Goal: Task Accomplishment & Management: Use online tool/utility

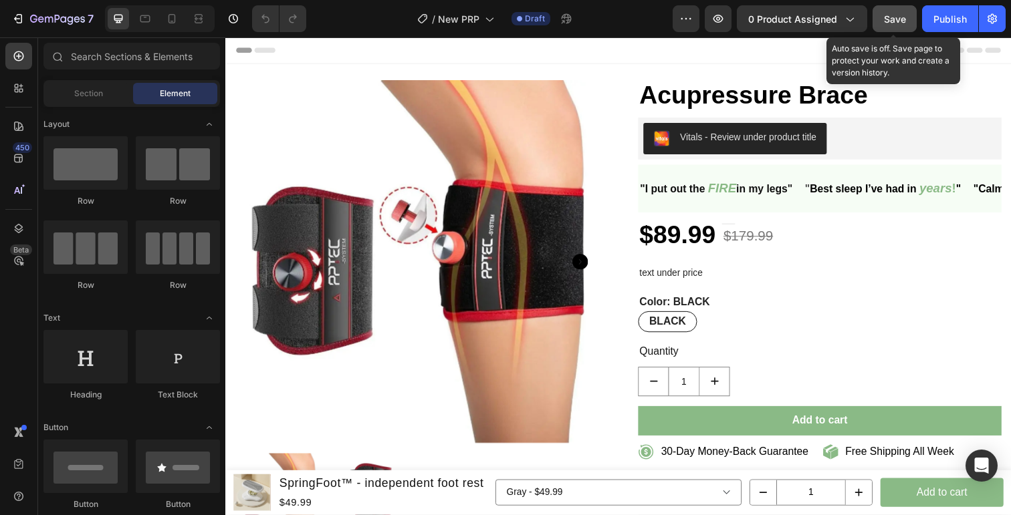
click at [914, 14] on button "Save" at bounding box center [894, 18] width 44 height 27
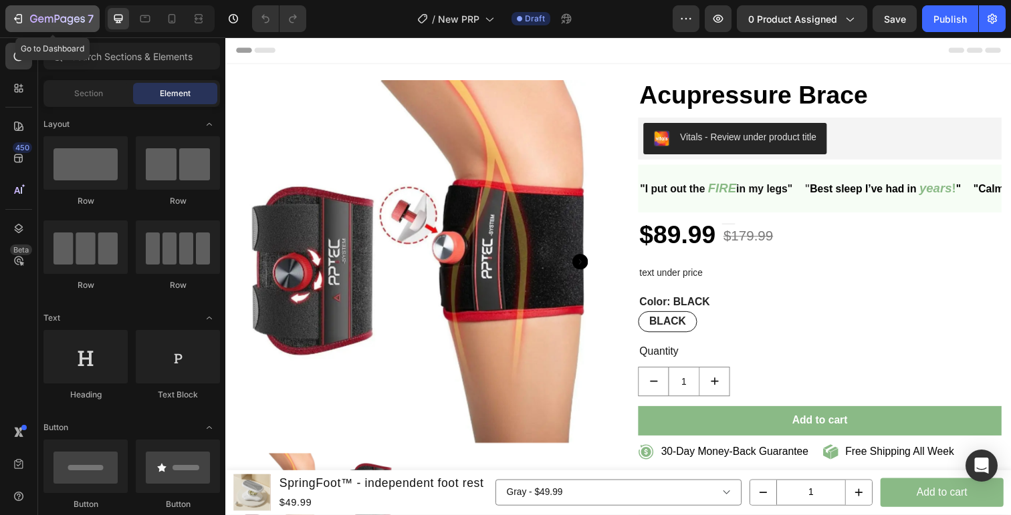
click at [16, 17] on icon "button" at bounding box center [17, 18] width 13 height 13
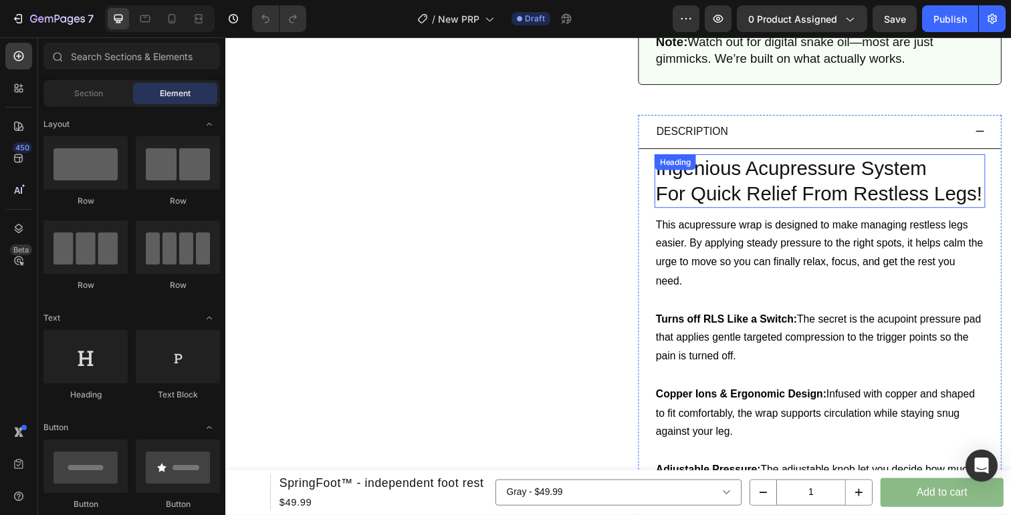
scroll to position [540, 0]
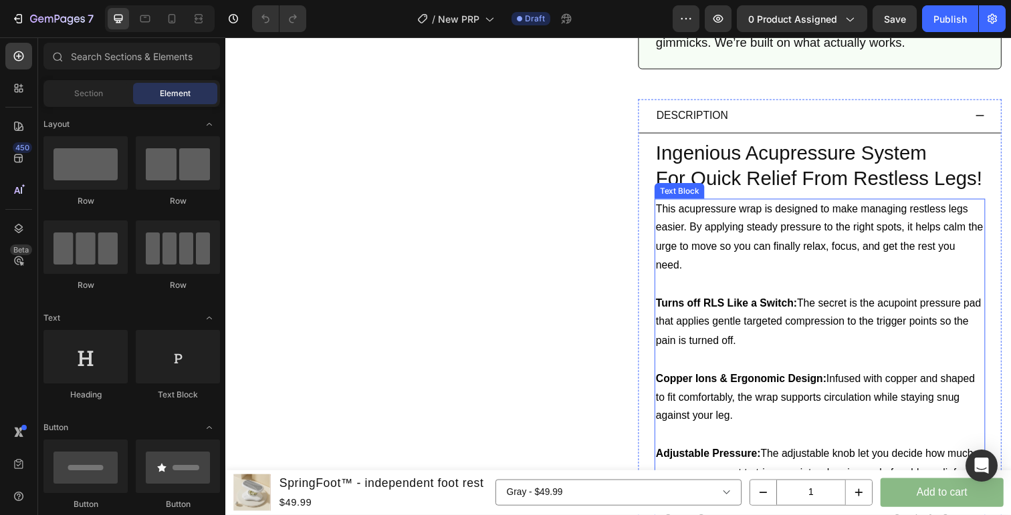
click at [695, 231] on p "This acupressure wrap is designed to make managing restless legs easier. By app…" at bounding box center [831, 242] width 335 height 77
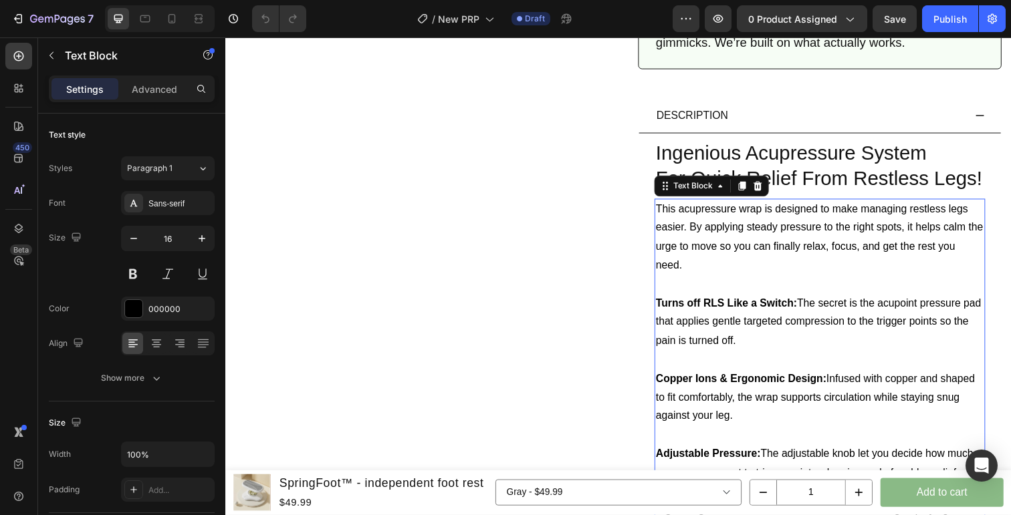
click at [665, 214] on p "This acupressure wrap is designed to make managing restless legs easier. By app…" at bounding box center [831, 242] width 335 height 77
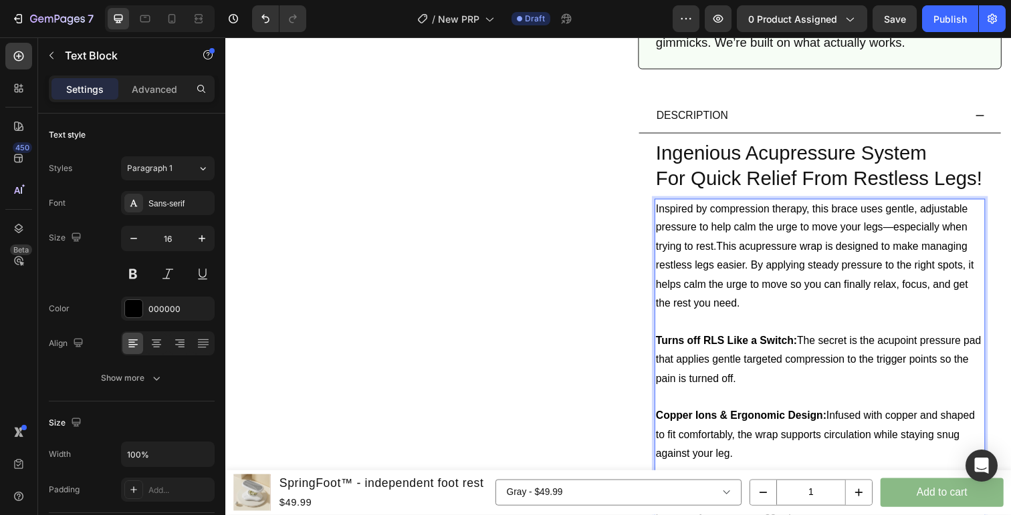
click at [819, 217] on p "Inspired by compression therapy, this brace uses gentle, adjustable pressure to…" at bounding box center [831, 262] width 335 height 116
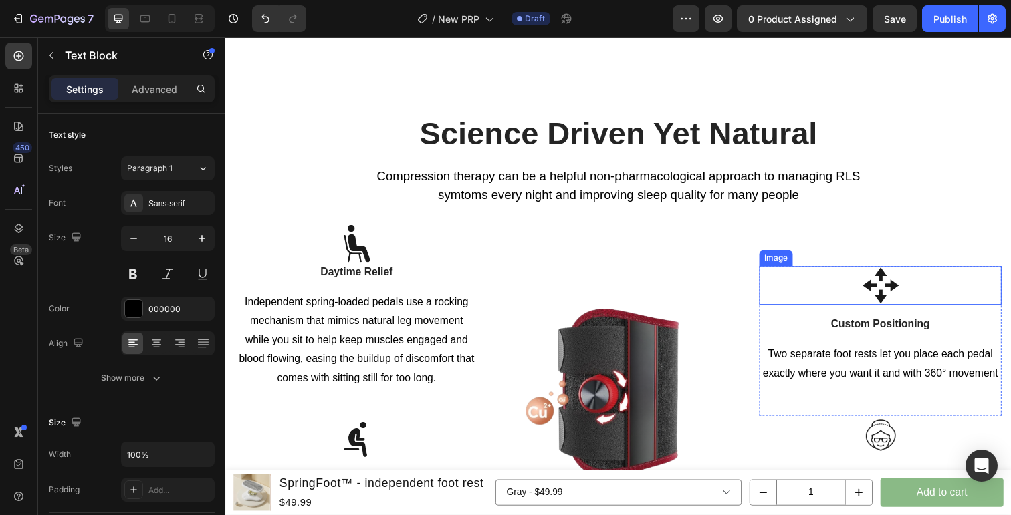
scroll to position [1869, 0]
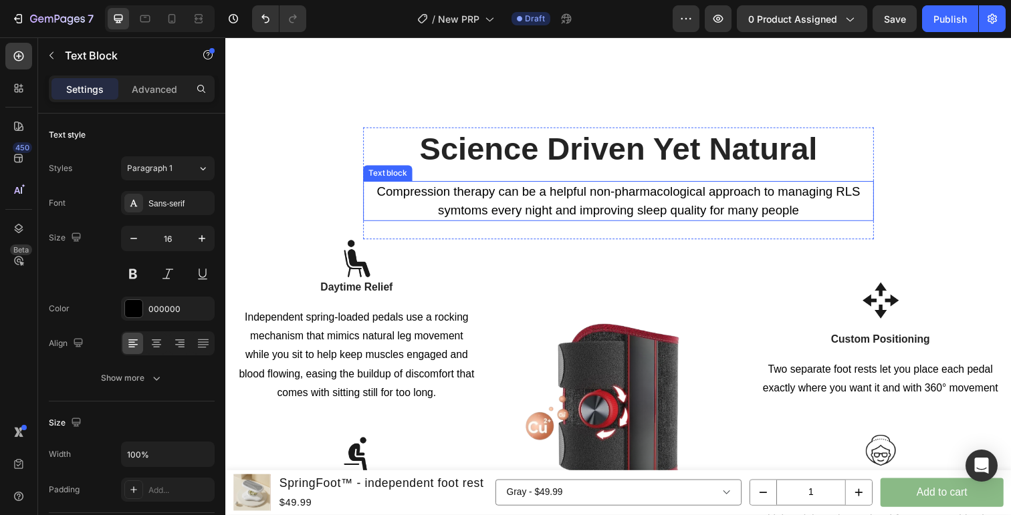
click at [743, 217] on p "Compression therapy can be a helpful non-pharmacological approach to managing R…" at bounding box center [626, 205] width 497 height 38
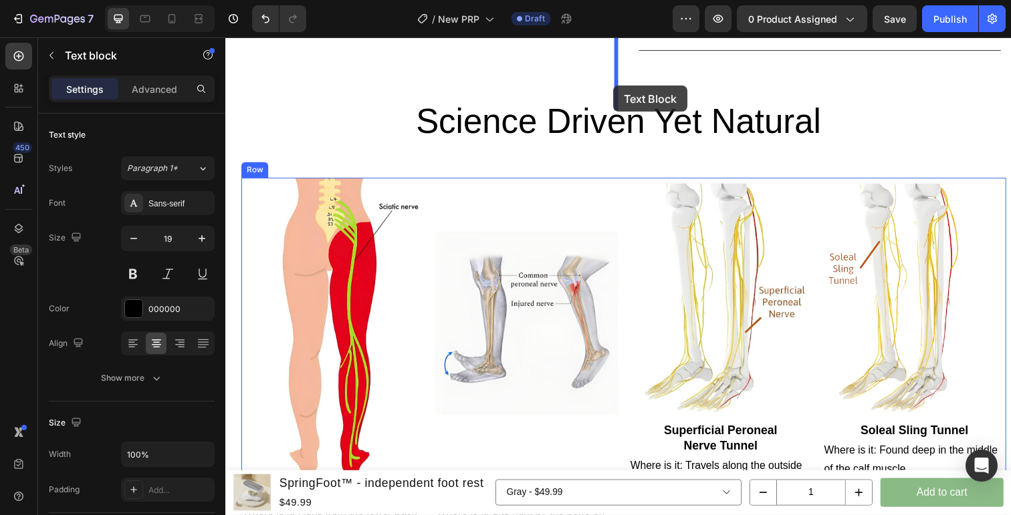
scroll to position [1293, 0]
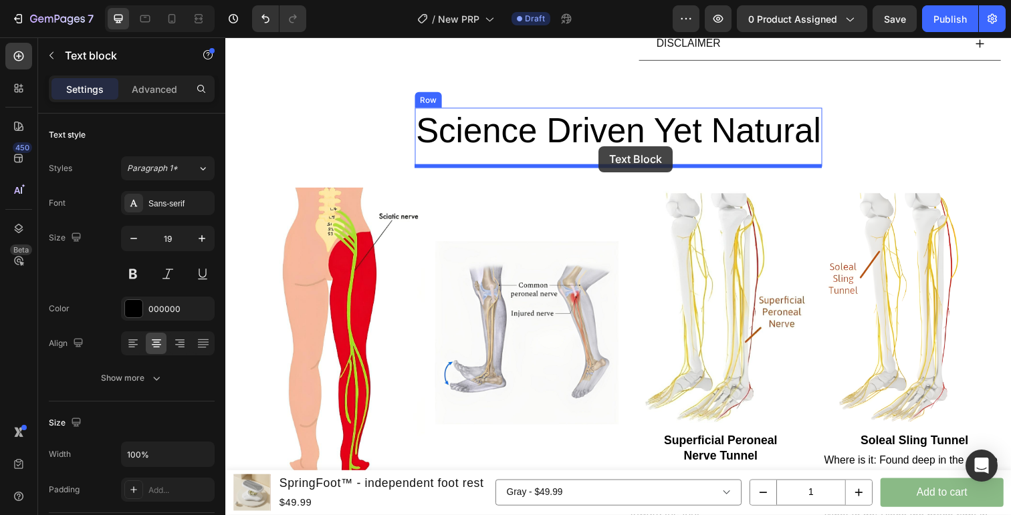
drag, startPoint x: 378, startPoint y: 366, endPoint x: 606, endPoint y: 148, distance: 314.8
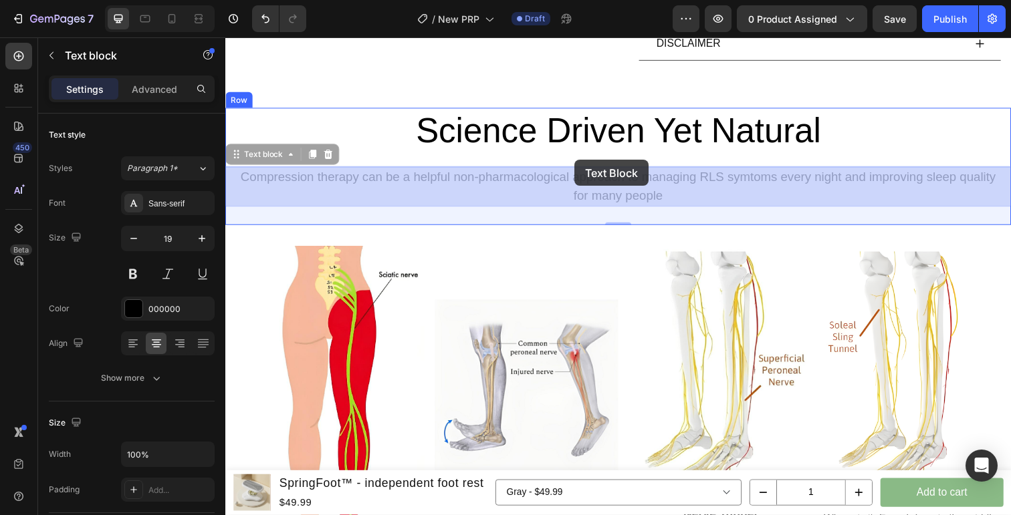
drag, startPoint x: 237, startPoint y: 156, endPoint x: 581, endPoint y: 162, distance: 344.3
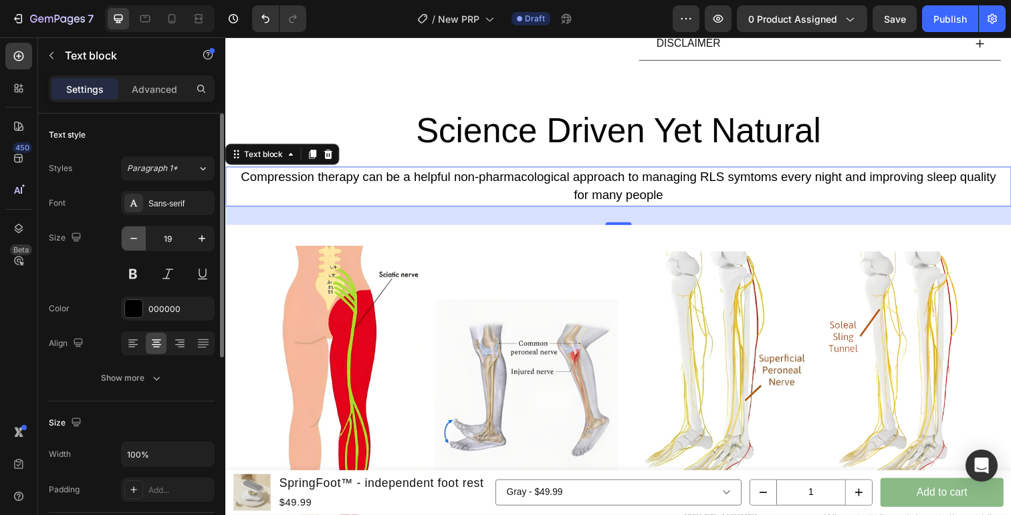
click at [140, 243] on button "button" at bounding box center [134, 239] width 24 height 24
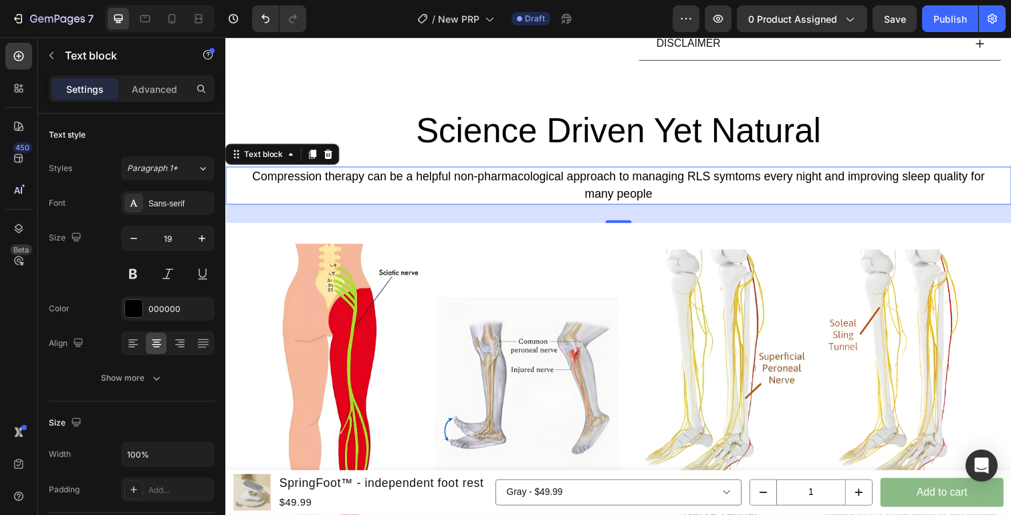
click at [426, 172] on p "Compression therapy can be a helpful non-pharmacological approach to managing R…" at bounding box center [626, 189] width 778 height 36
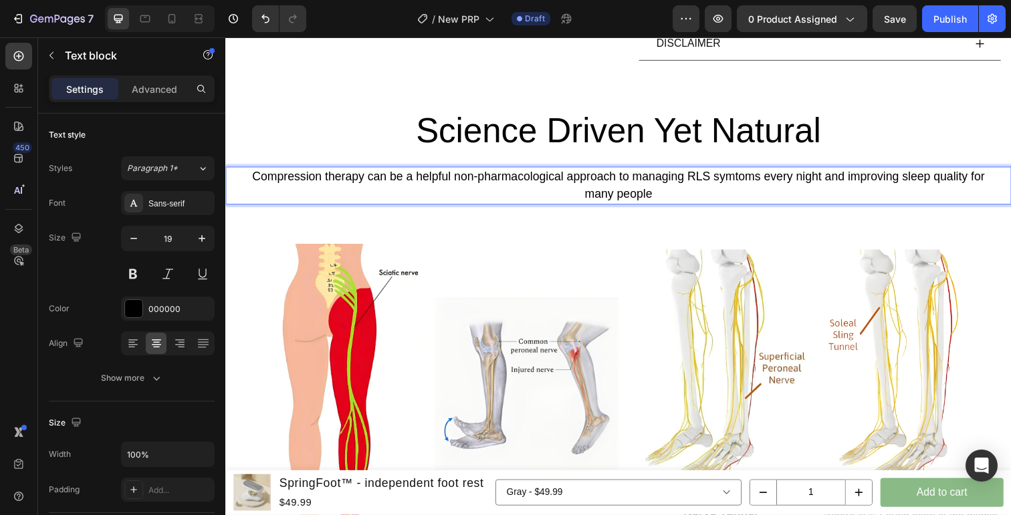
click at [426, 180] on p "Compression therapy can be a helpful non-pharmacological approach to managing R…" at bounding box center [626, 189] width 778 height 36
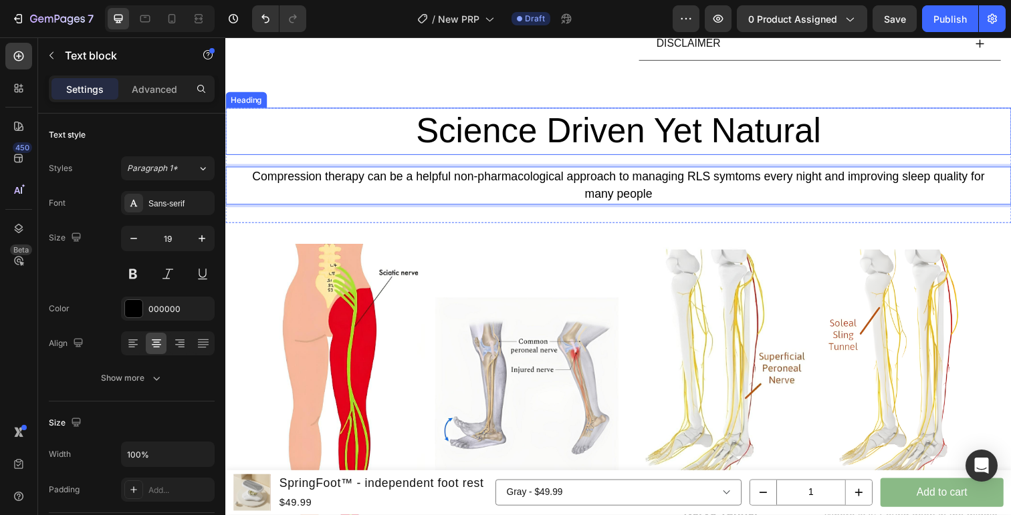
click at [362, 146] on h2 "Science Driven Yet Natural" at bounding box center [626, 134] width 802 height 48
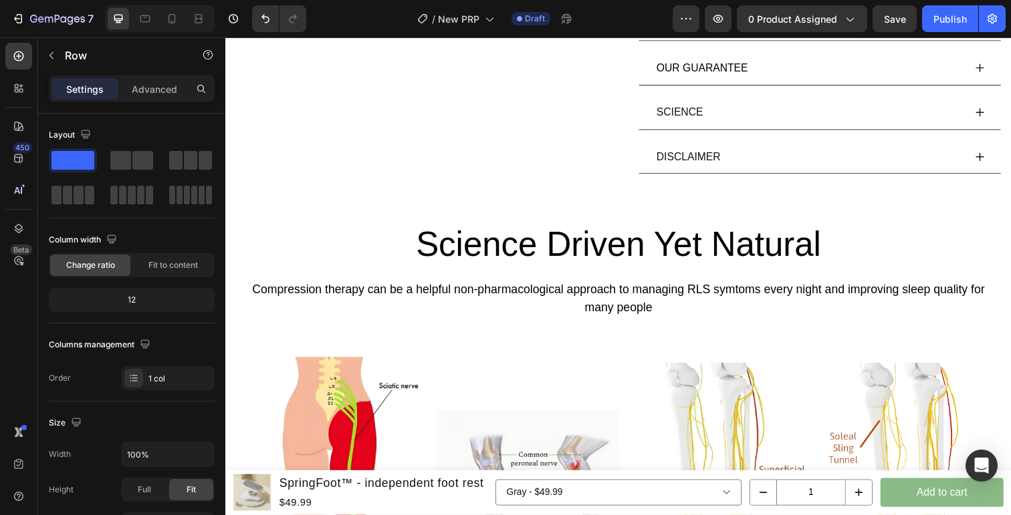
scroll to position [1185, 0]
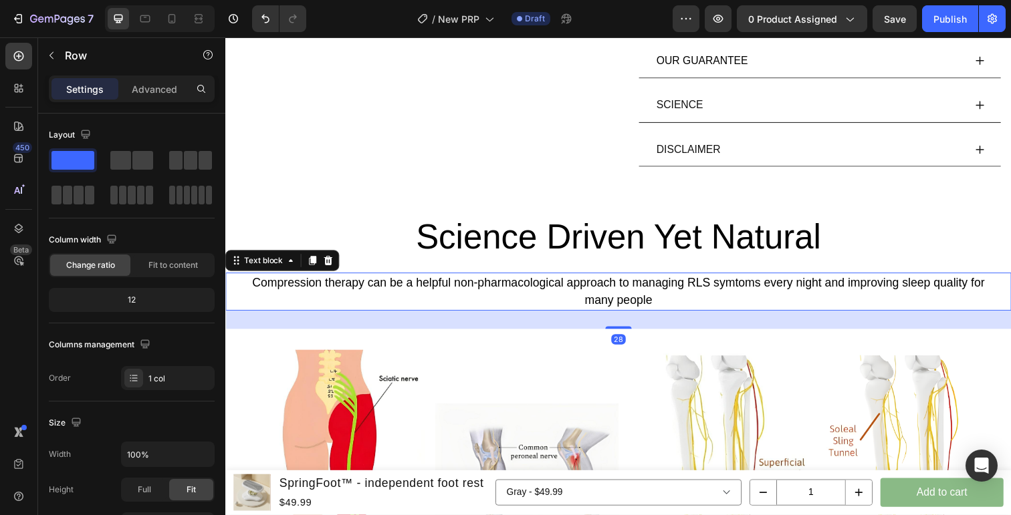
click at [668, 303] on p "Compression therapy can be a helpful non-pharmacological approach to managing R…" at bounding box center [626, 297] width 778 height 36
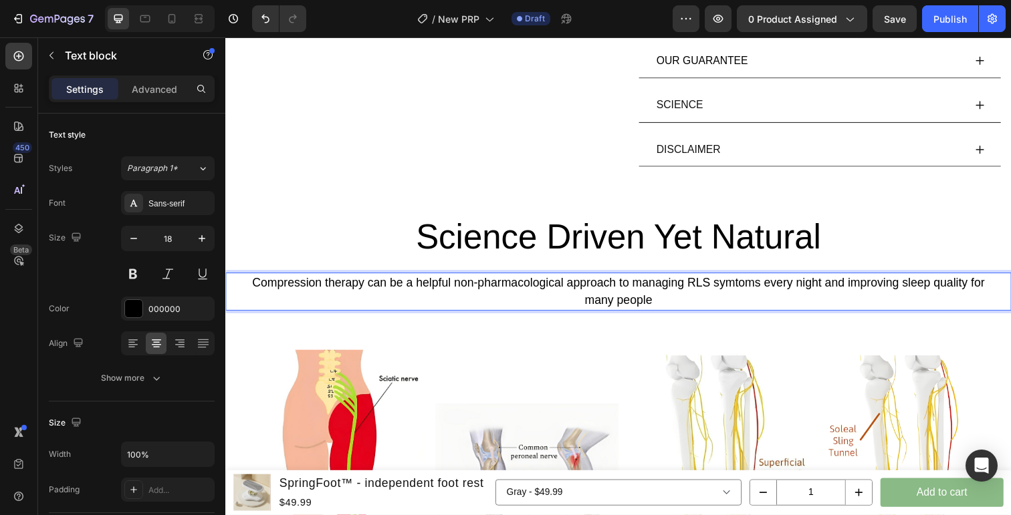
click at [628, 289] on p "Compression therapy can be a helpful non-pharmacological approach to managing R…" at bounding box center [626, 297] width 778 height 36
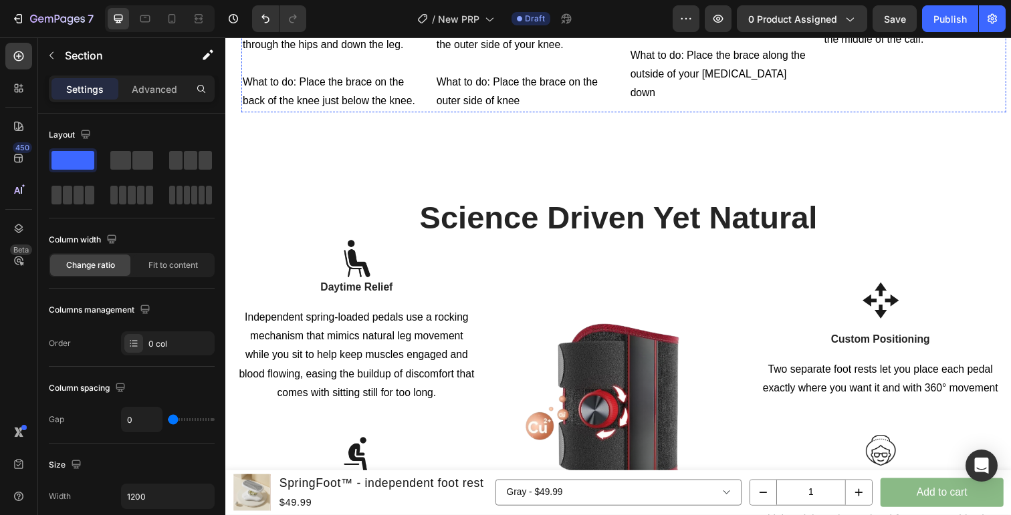
scroll to position [1865, 0]
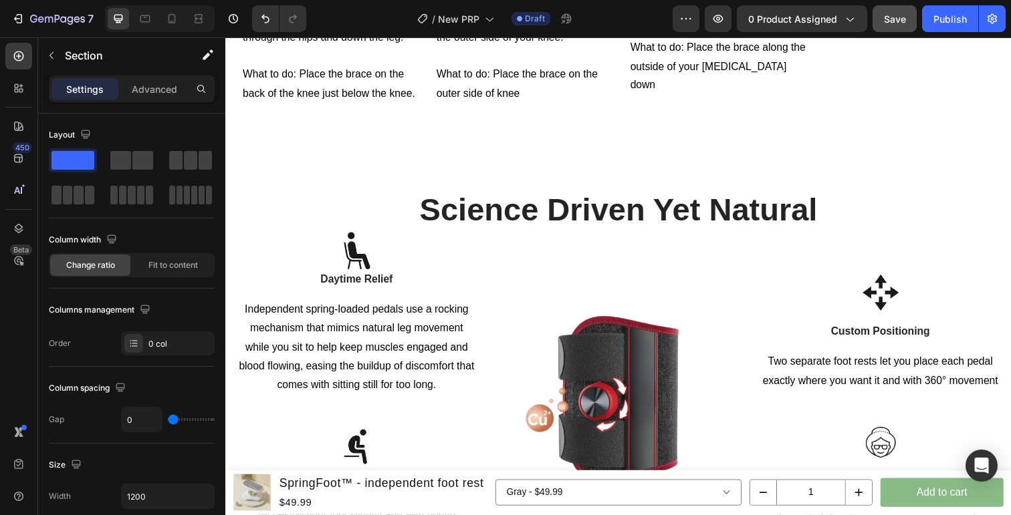
click at [892, 15] on span "Save" at bounding box center [895, 18] width 22 height 11
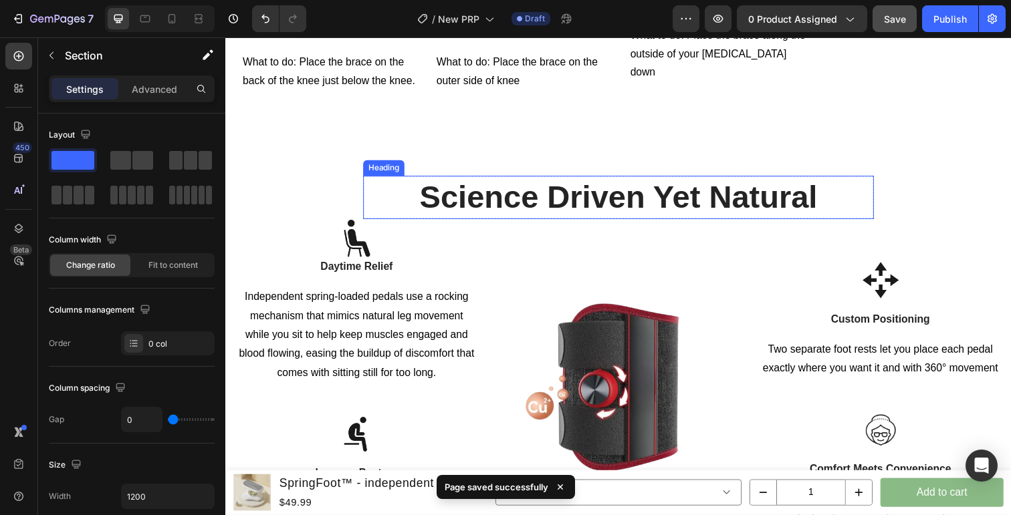
scroll to position [1859, 0]
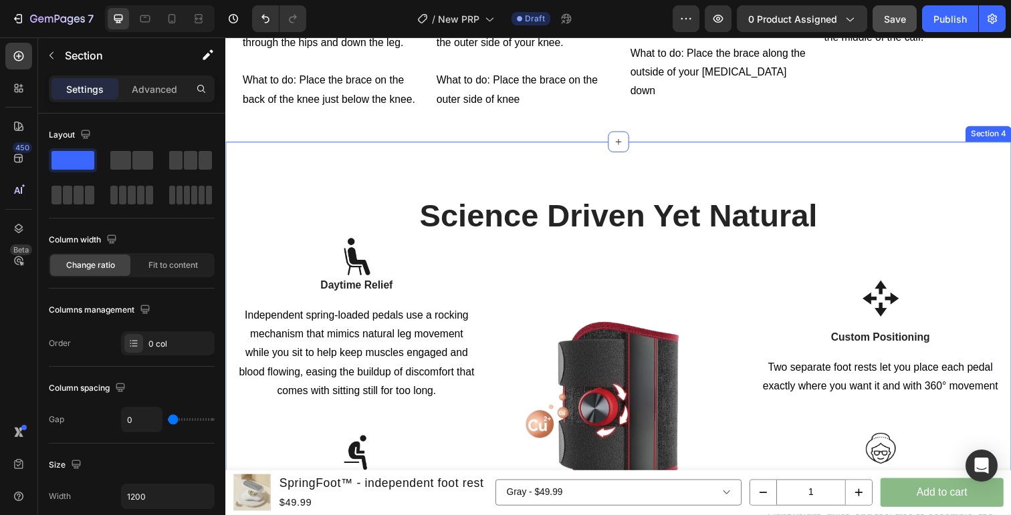
click at [886, 175] on div "Science Driven Yet Natural Heading Row Image Daytime Relief Text block Independ…" at bounding box center [626, 375] width 802 height 463
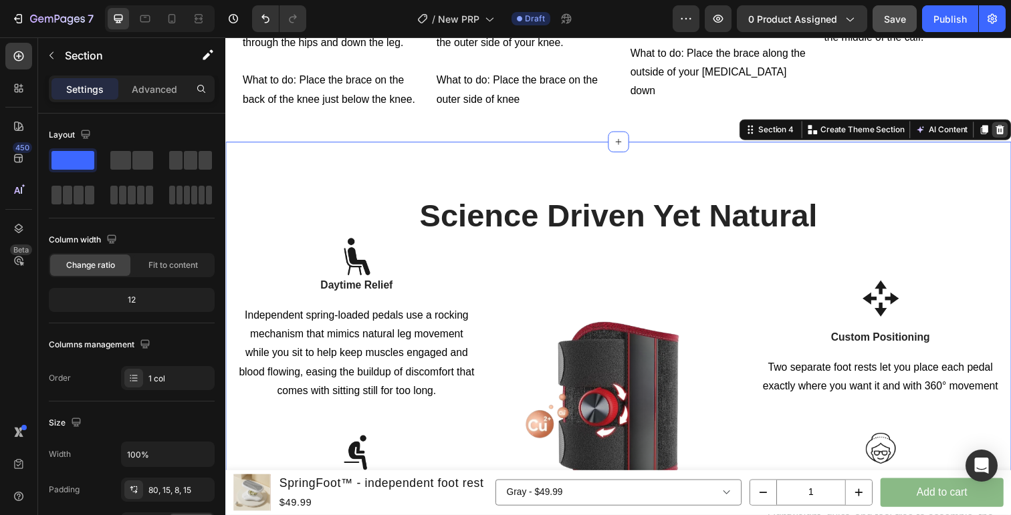
click at [1010, 130] on icon at bounding box center [1016, 131] width 11 height 11
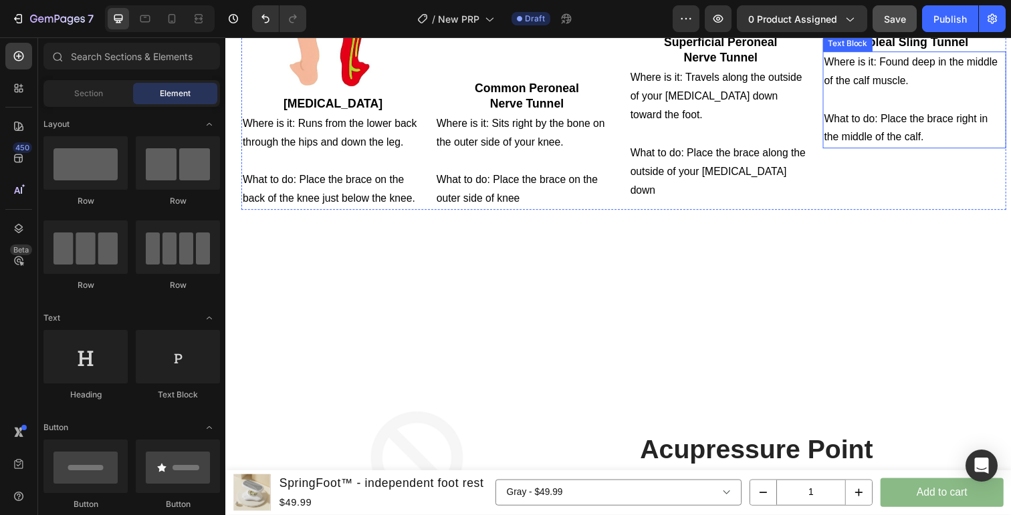
scroll to position [1755, 0]
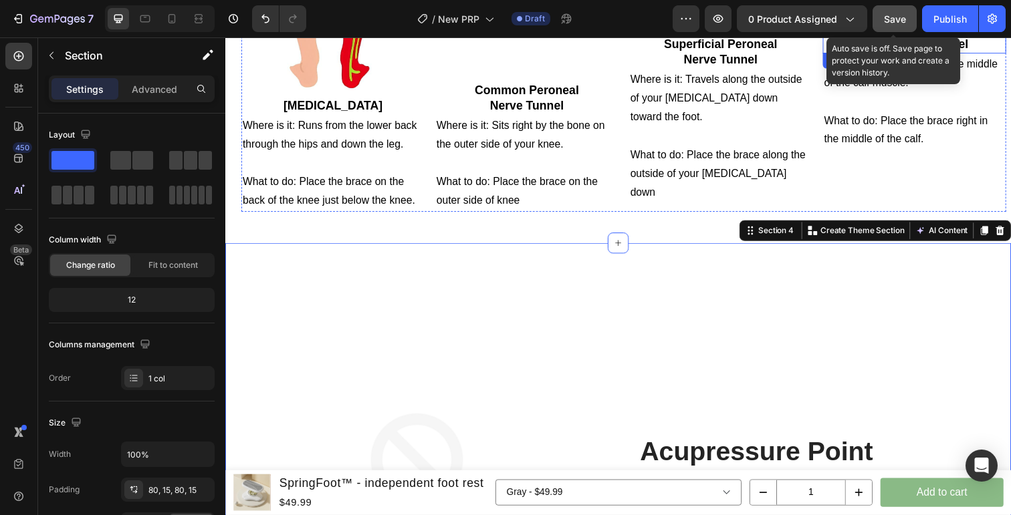
click at [884, 22] on span "Save" at bounding box center [895, 18] width 22 height 11
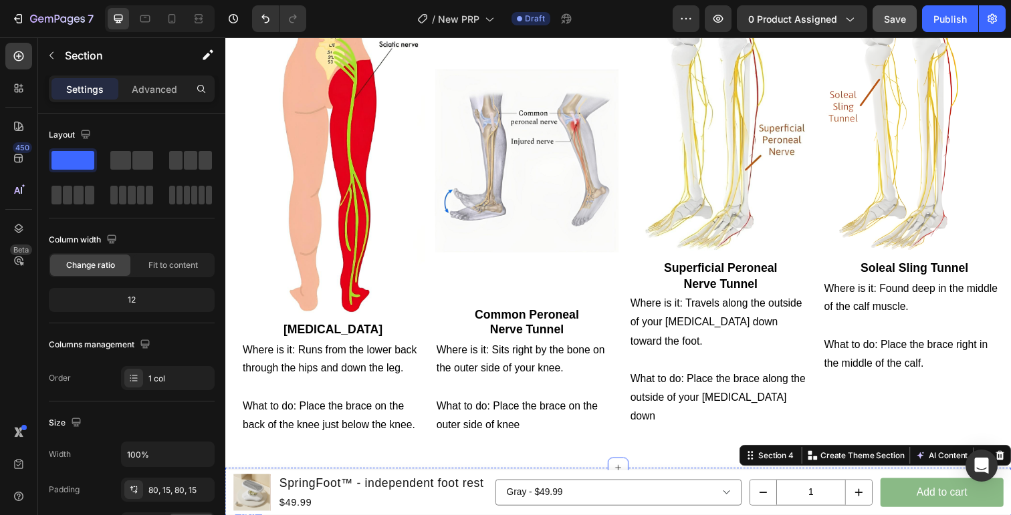
scroll to position [1038, 0]
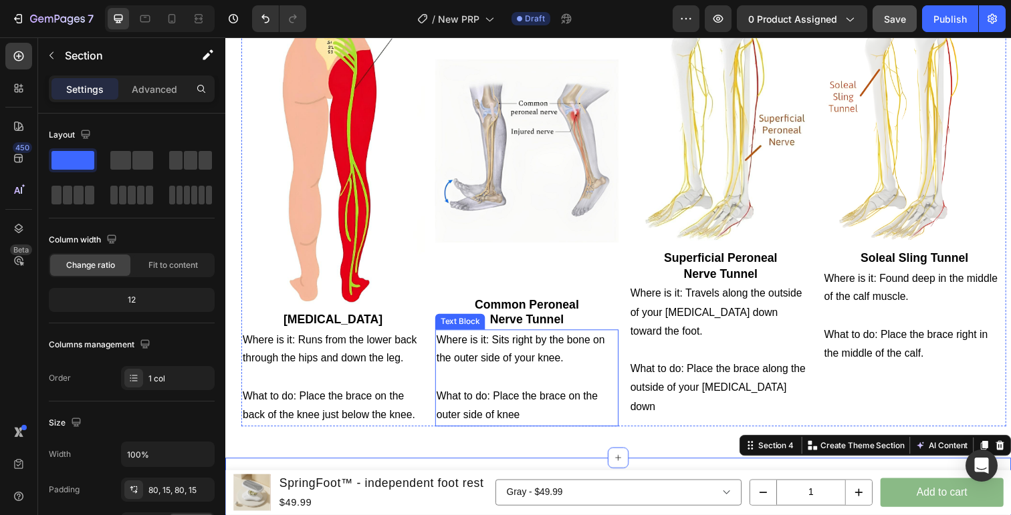
click at [389, 346] on p "Where is it: Runs from the lower back through the hips and down the leg." at bounding box center [335, 357] width 184 height 39
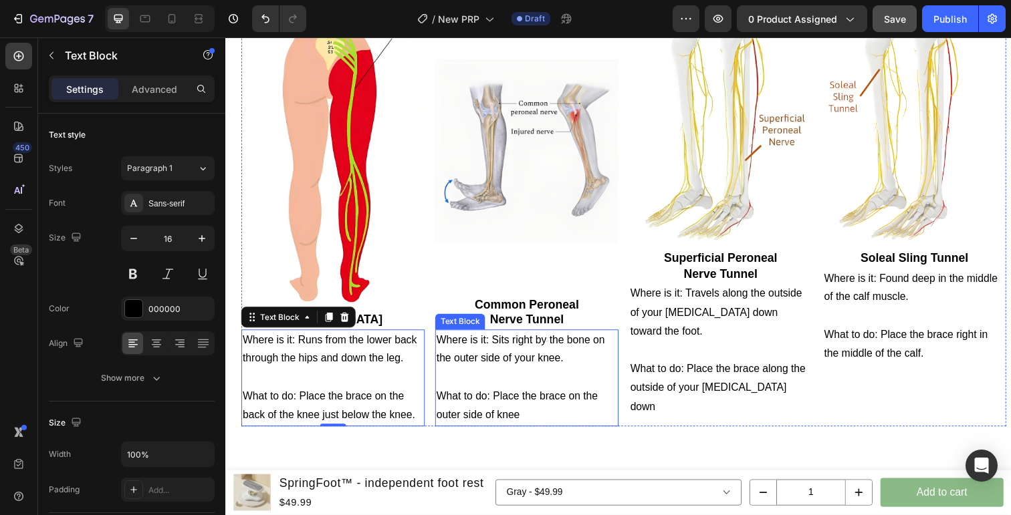
click at [458, 395] on p "What to do: Place the brace on the outer side of knee" at bounding box center [532, 414] width 184 height 39
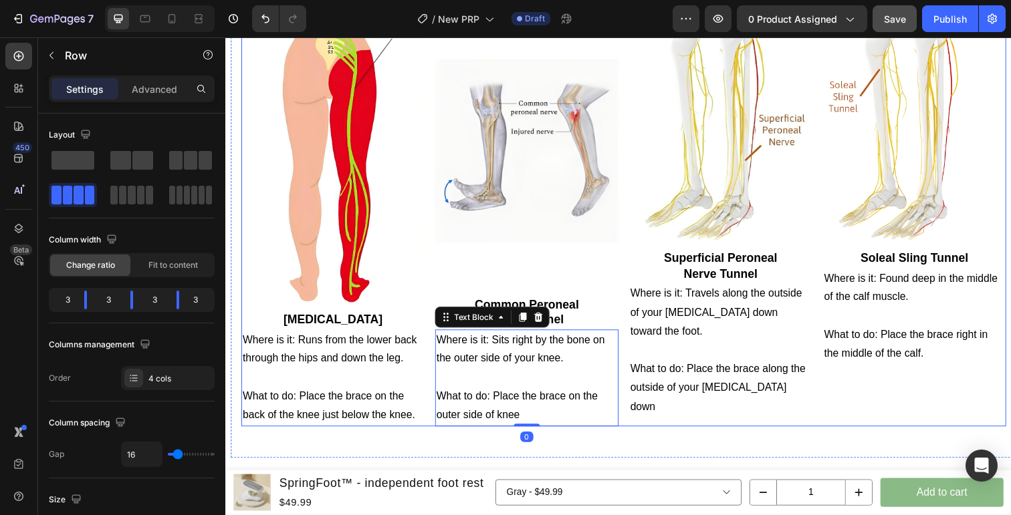
click at [729, 405] on div "Image [MEDICAL_DATA] Tunnel Heading Where is it: Travels along the outside of y…" at bounding box center [730, 220] width 187 height 430
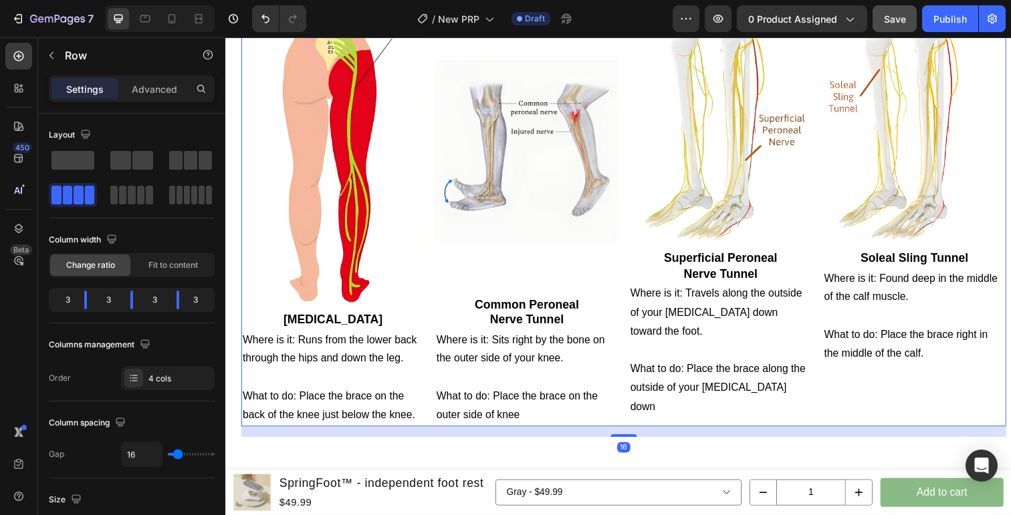
click at [906, 420] on div "Image Soleal Sling Tunnel Heading Where is it: Found deep in the middle of the …" at bounding box center [928, 220] width 187 height 430
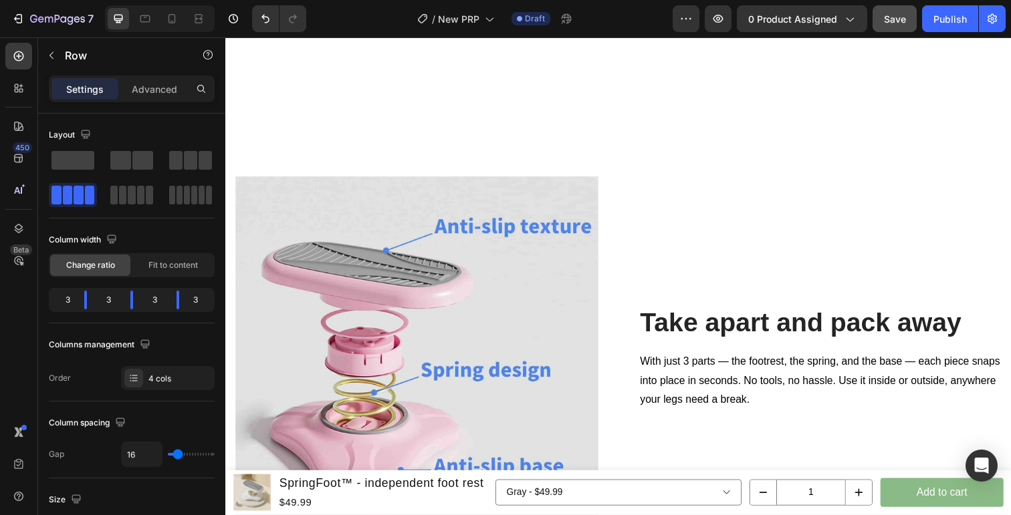
scroll to position [2197, 0]
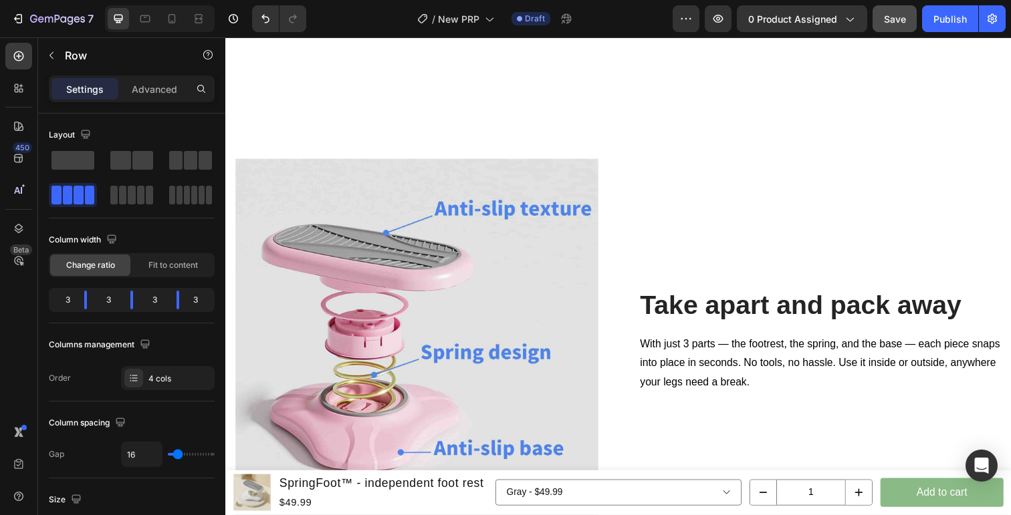
click at [885, 25] on div "Save" at bounding box center [895, 19] width 22 height 14
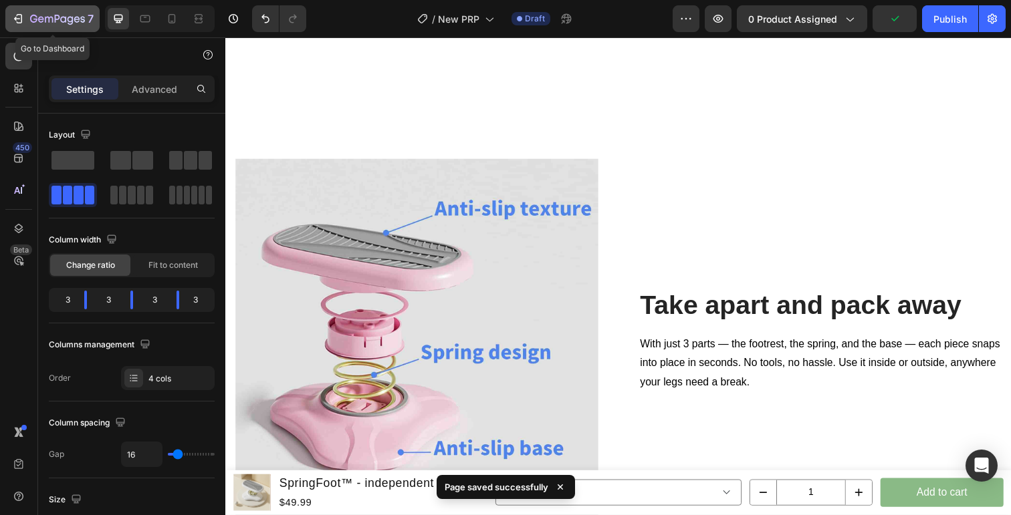
click at [18, 13] on icon "button" at bounding box center [17, 18] width 13 height 13
